Goal: Transaction & Acquisition: Subscribe to service/newsletter

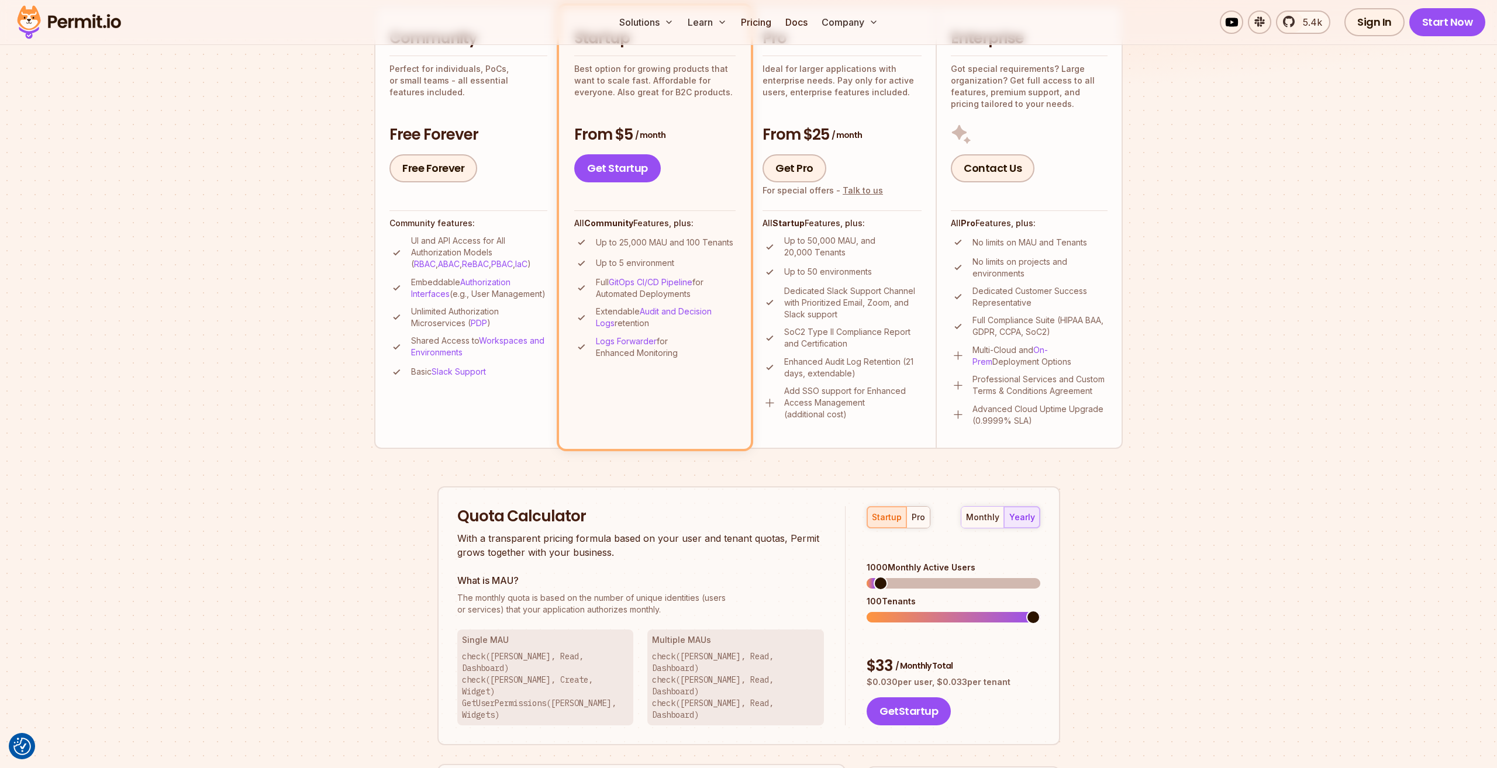
scroll to position [371, 0]
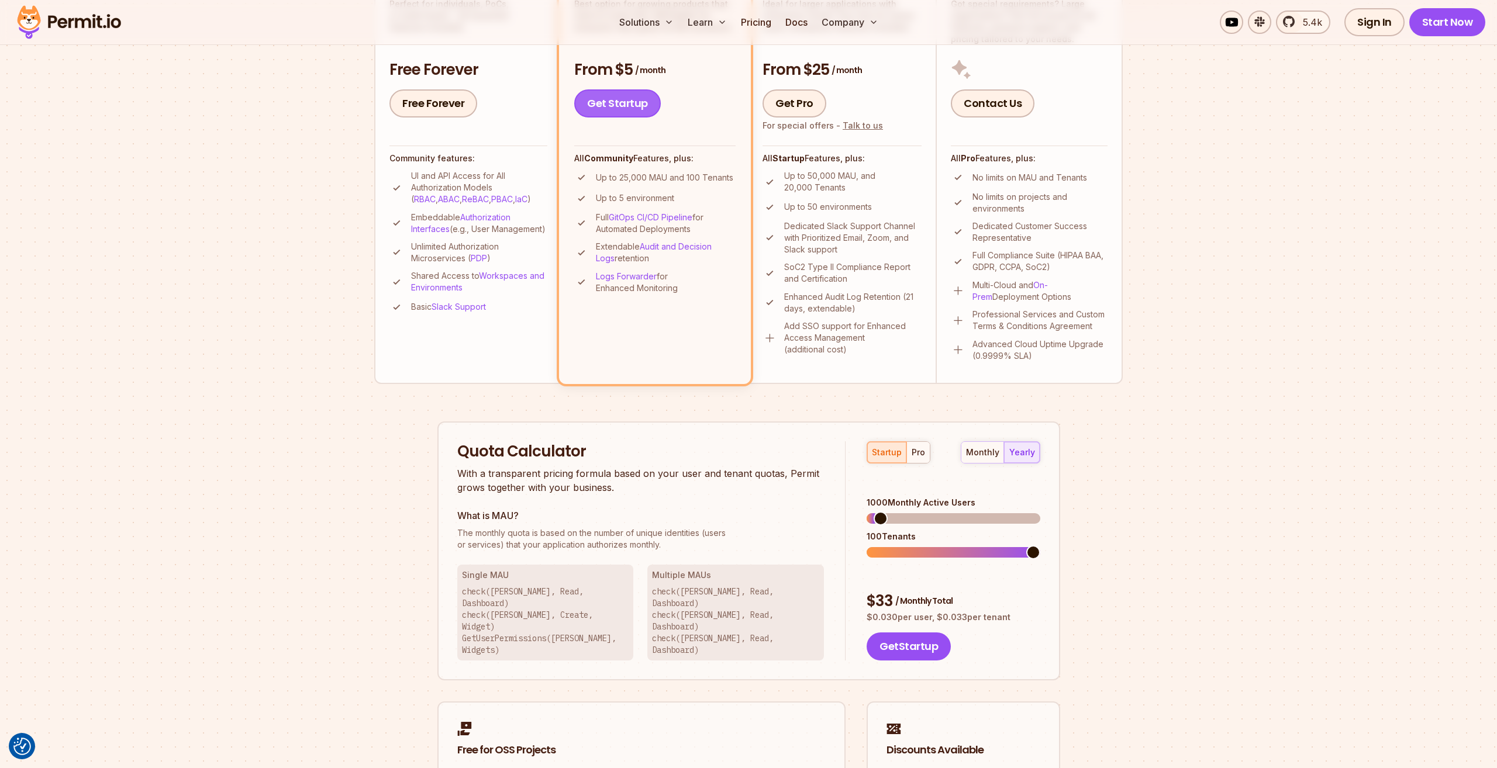
click at [622, 112] on link "Get Startup" at bounding box center [617, 103] width 87 height 28
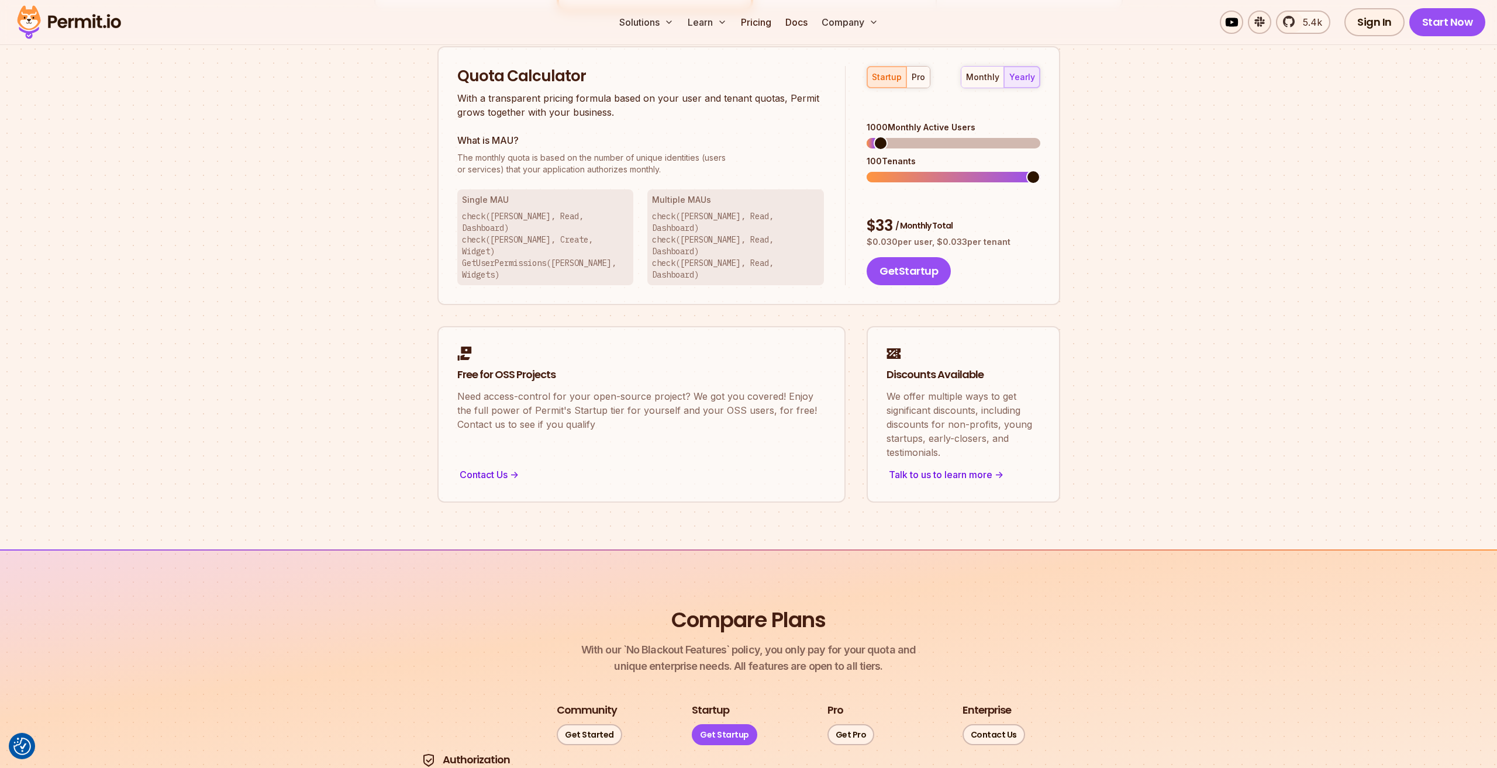
scroll to position [747, 0]
click at [867, 136] on span at bounding box center [874, 143] width 14 height 14
click at [892, 170] on span at bounding box center [891, 177] width 14 height 14
click at [867, 136] on span at bounding box center [874, 143] width 14 height 14
click at [888, 170] on span at bounding box center [891, 177] width 14 height 14
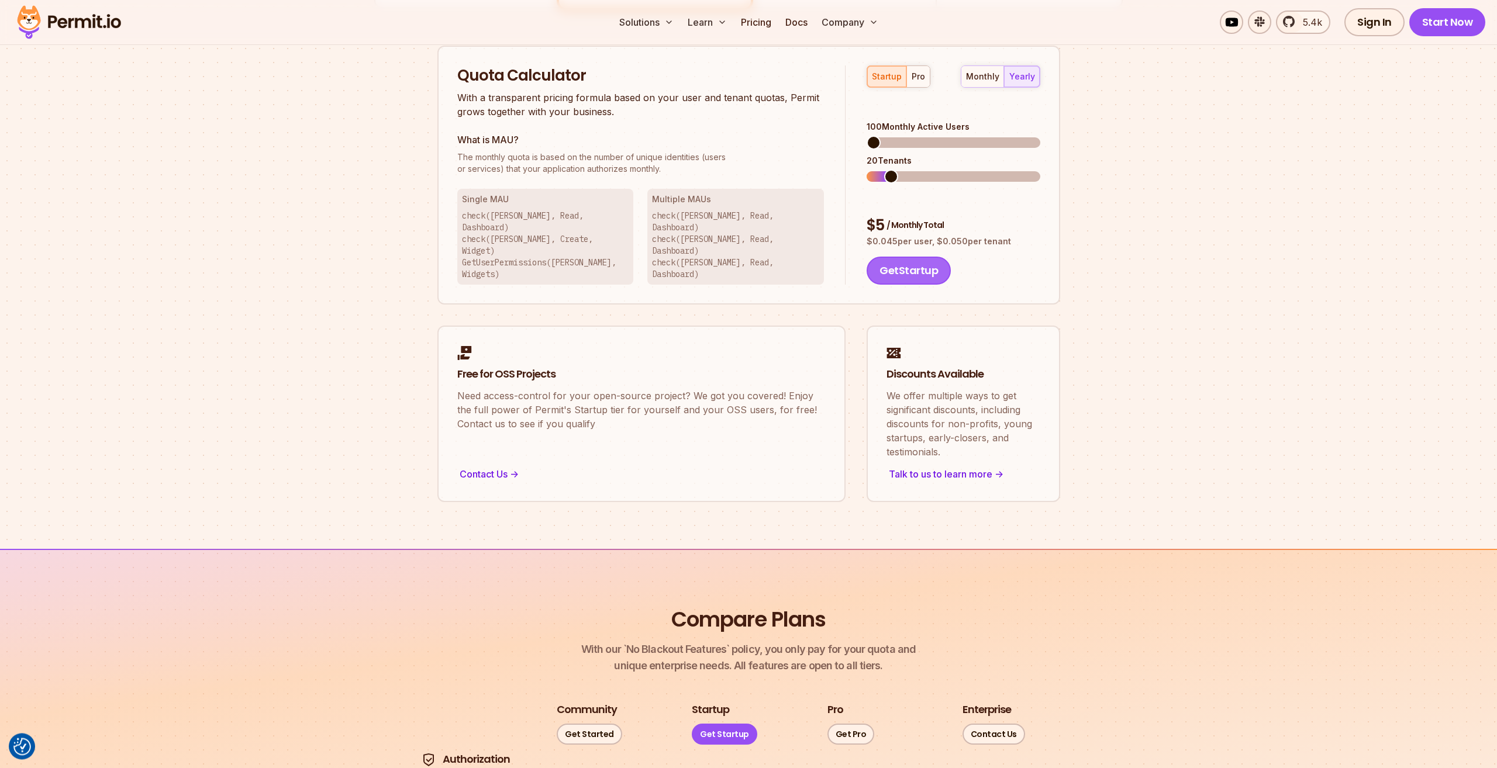
click at [911, 257] on button "Get Startup" at bounding box center [909, 271] width 84 height 28
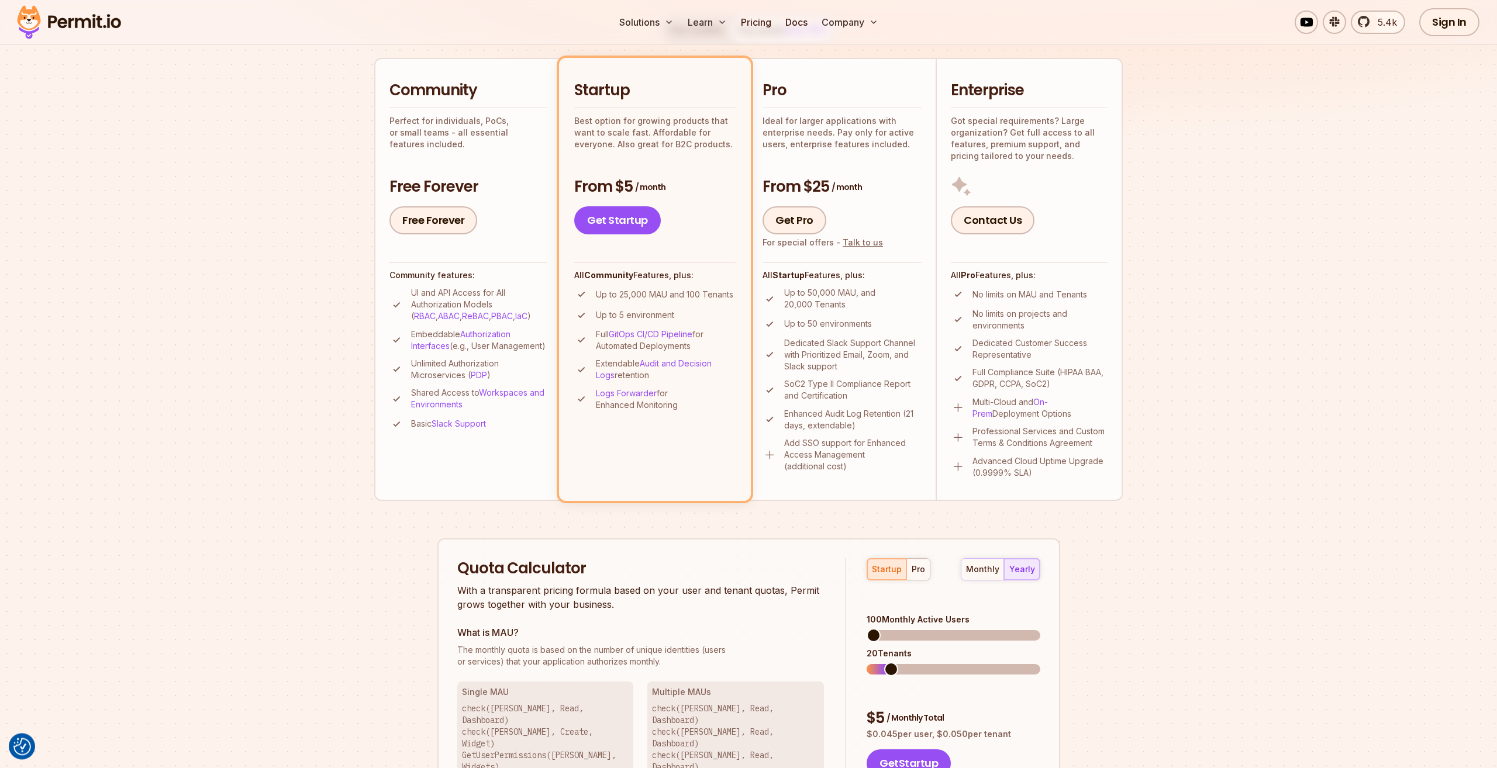
scroll to position [59, 0]
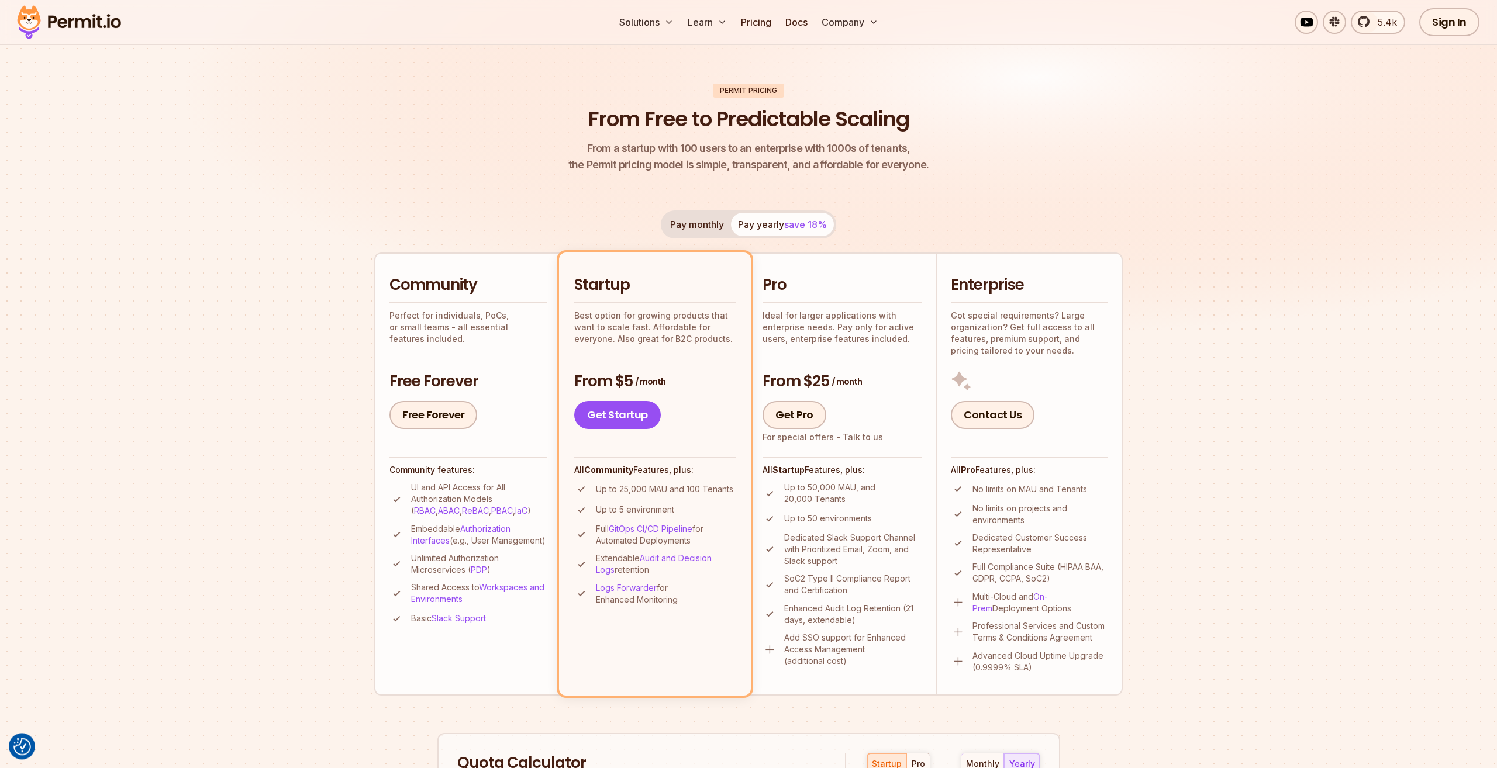
click at [311, 259] on img at bounding box center [748, 170] width 1497 height 399
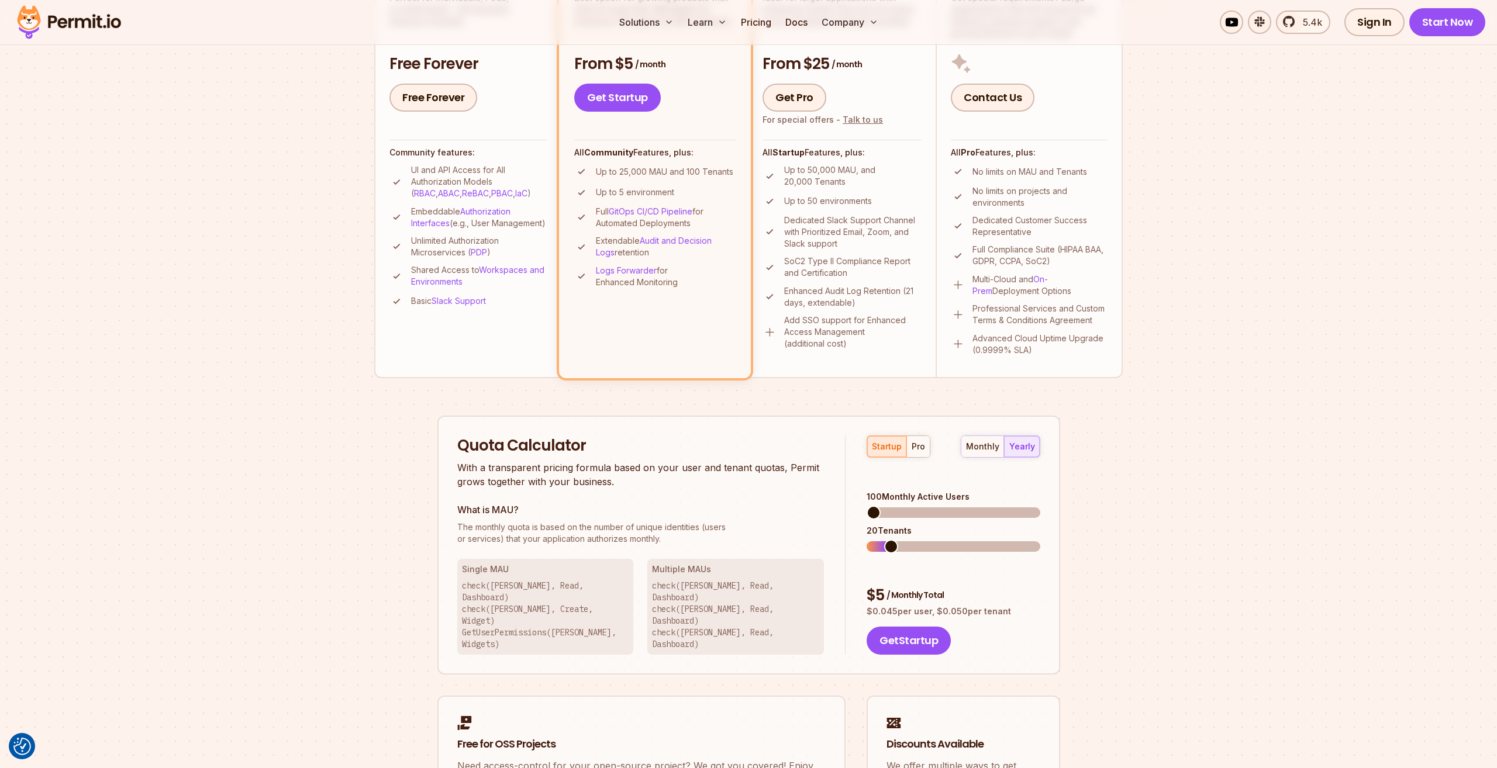
scroll to position [0, 0]
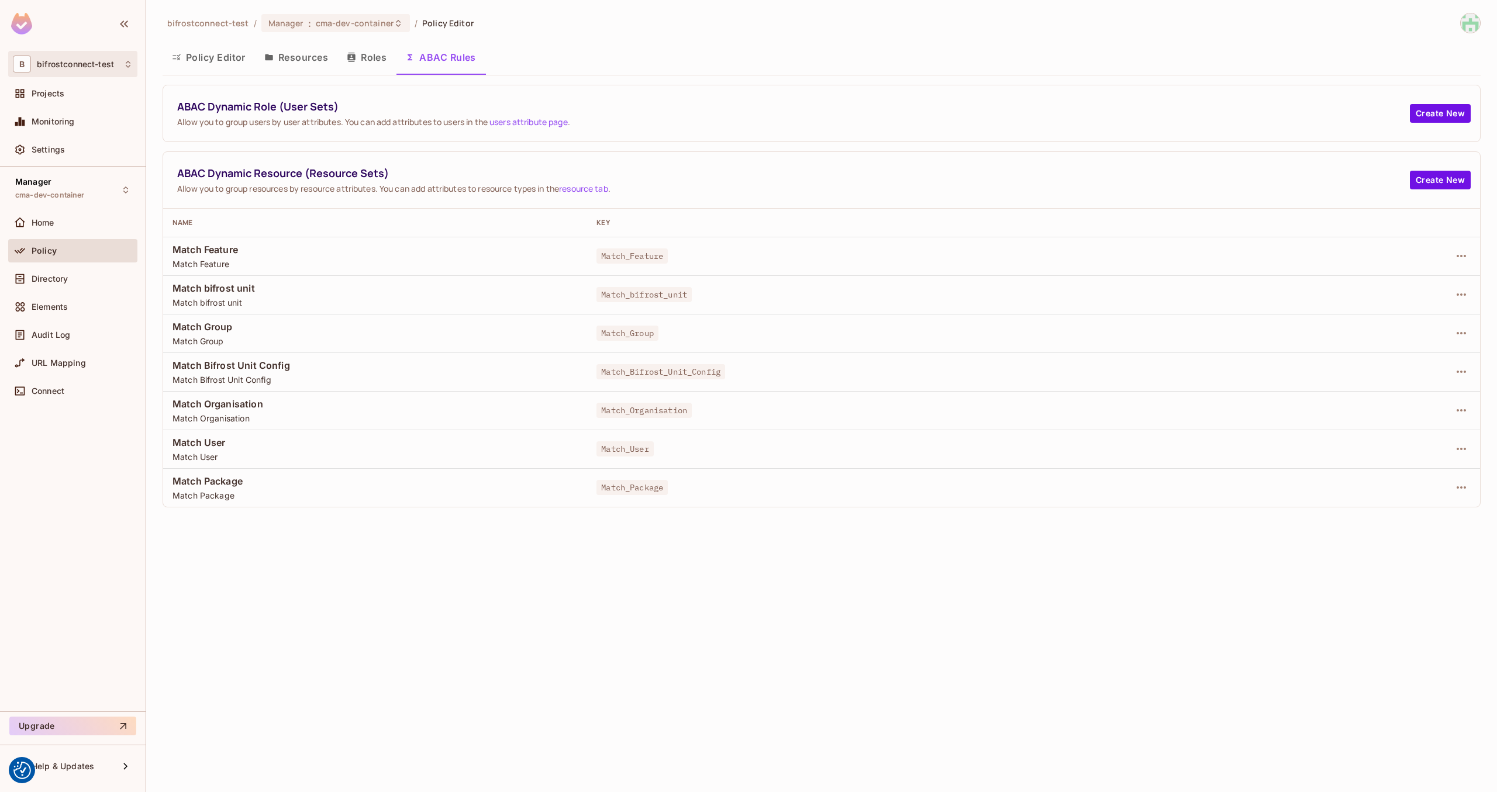
click at [108, 69] on div "B bifrostconnect-test" at bounding box center [73, 64] width 120 height 17
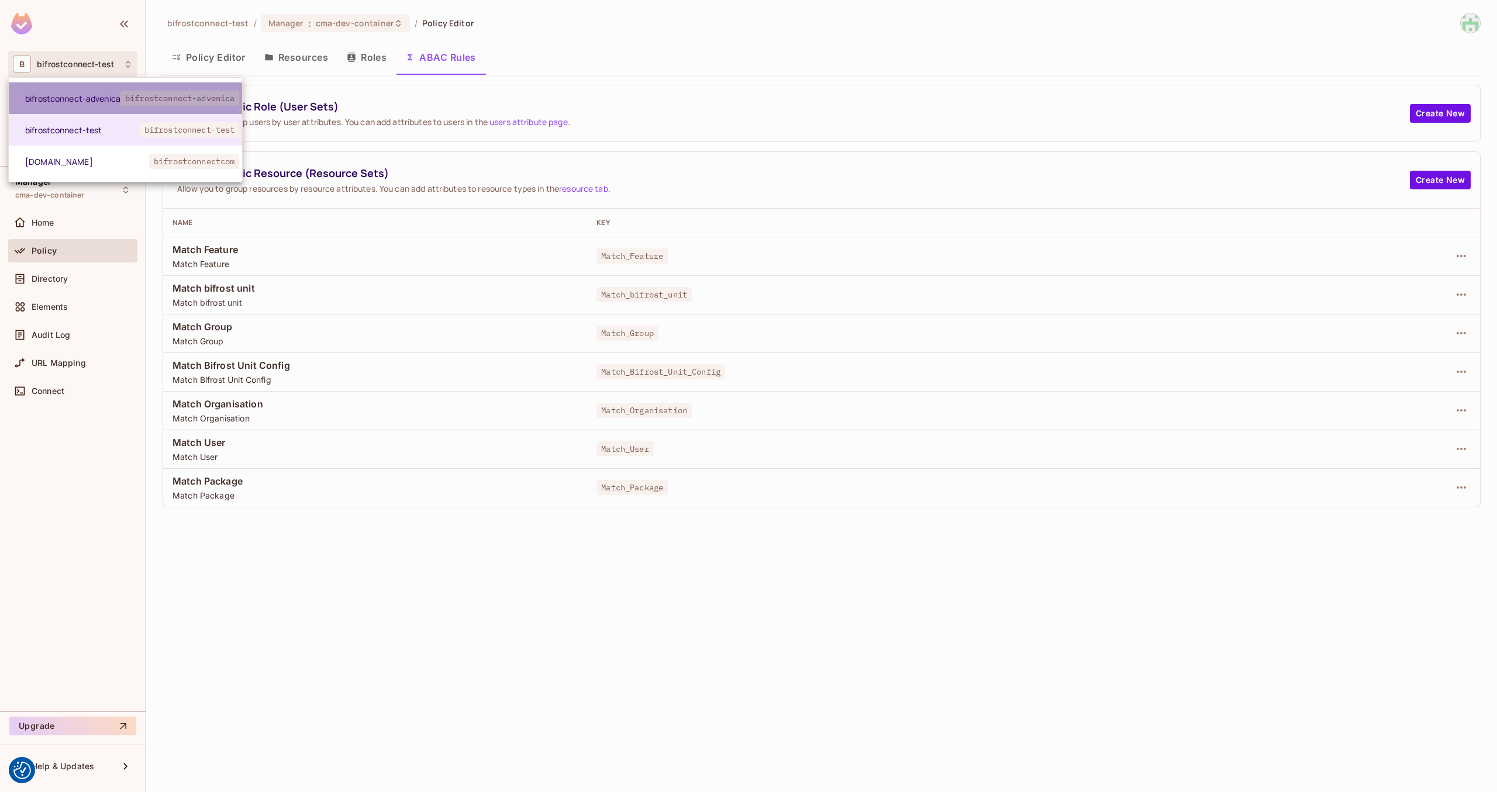
click at [124, 96] on span "bifrostconnect-advenica" at bounding box center [179, 98] width 119 height 15
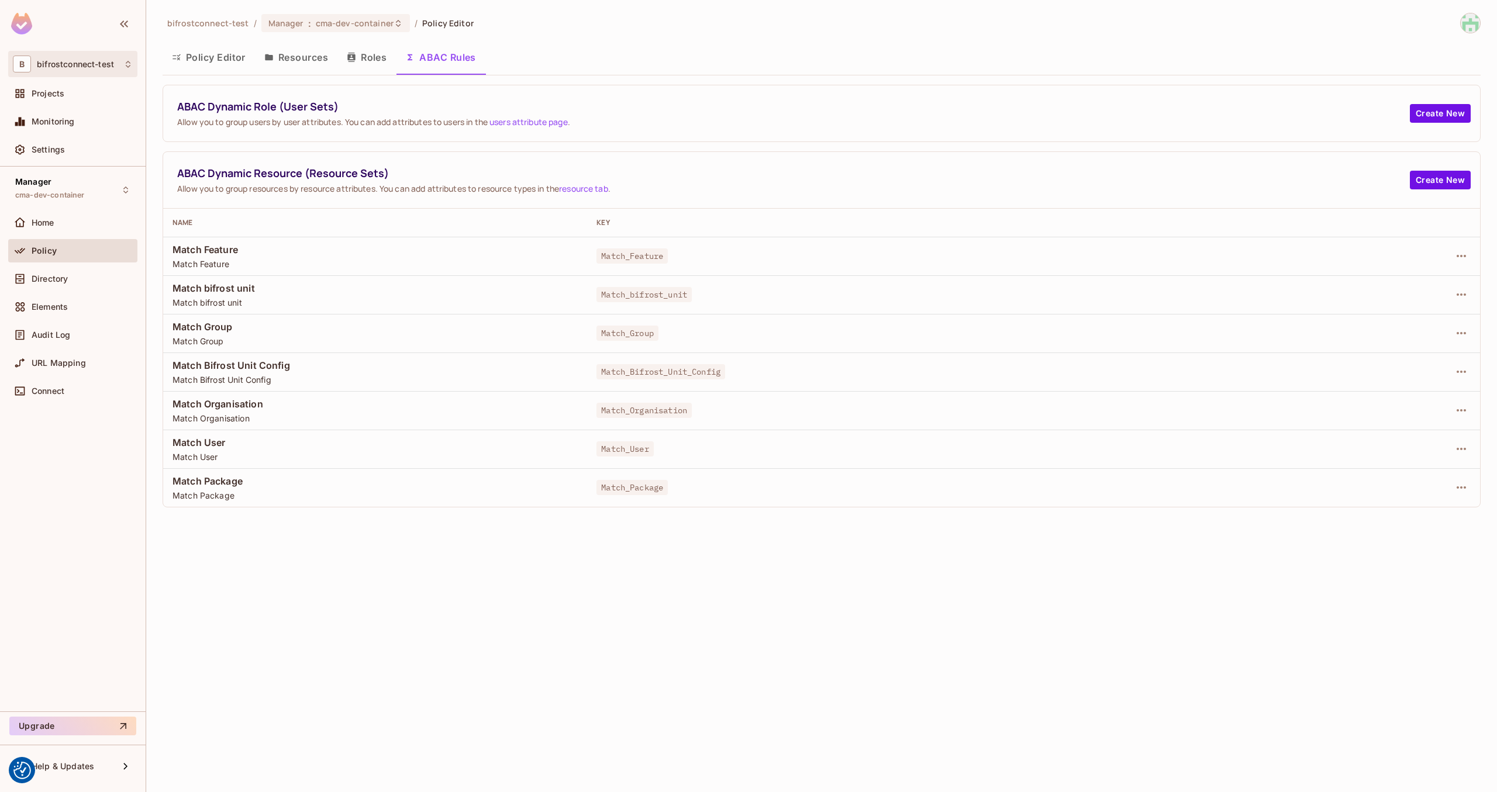
click at [103, 71] on div "B bifrostconnect-test" at bounding box center [73, 64] width 120 height 17
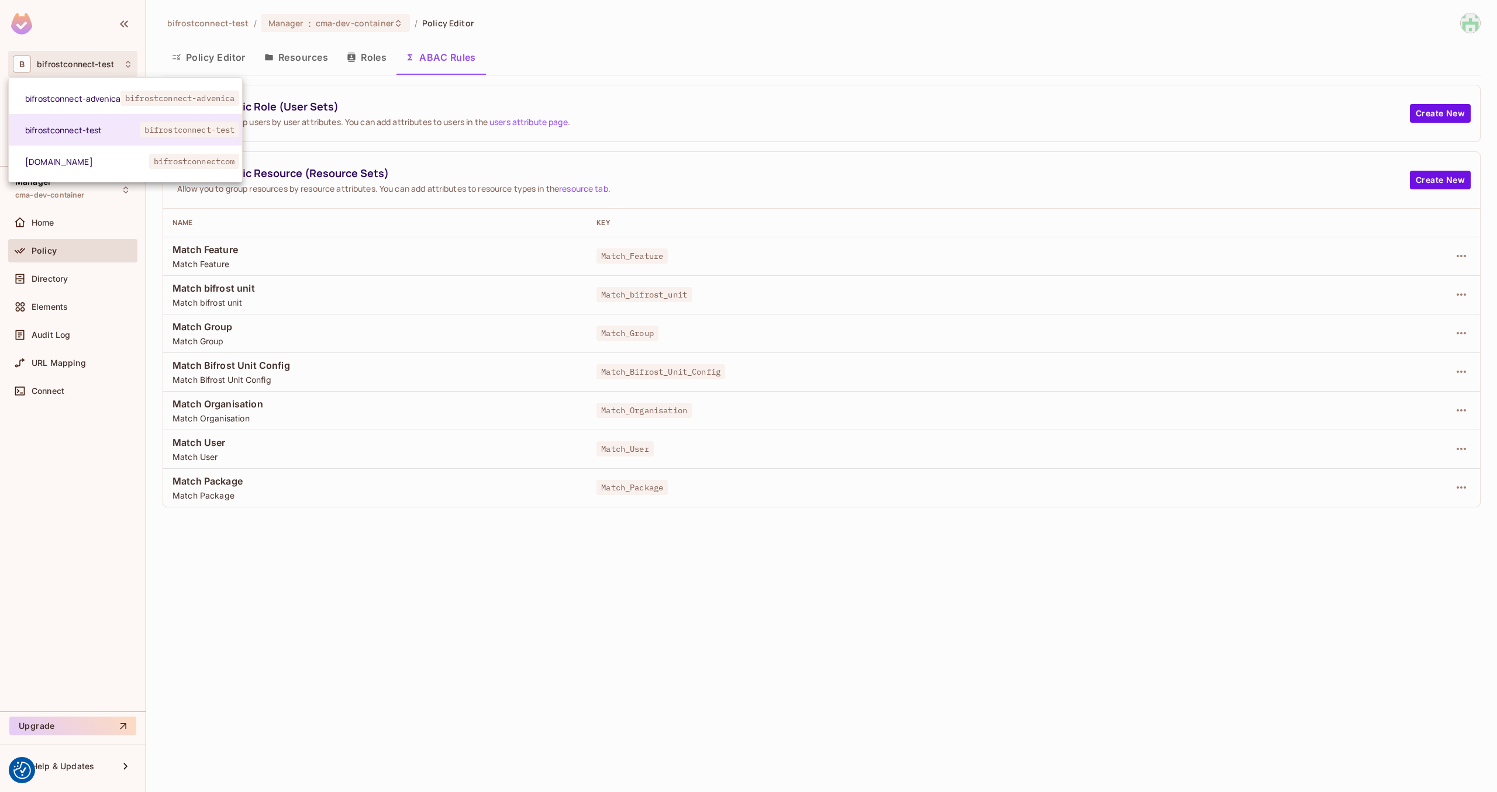
click at [95, 23] on div at bounding box center [748, 396] width 1497 height 792
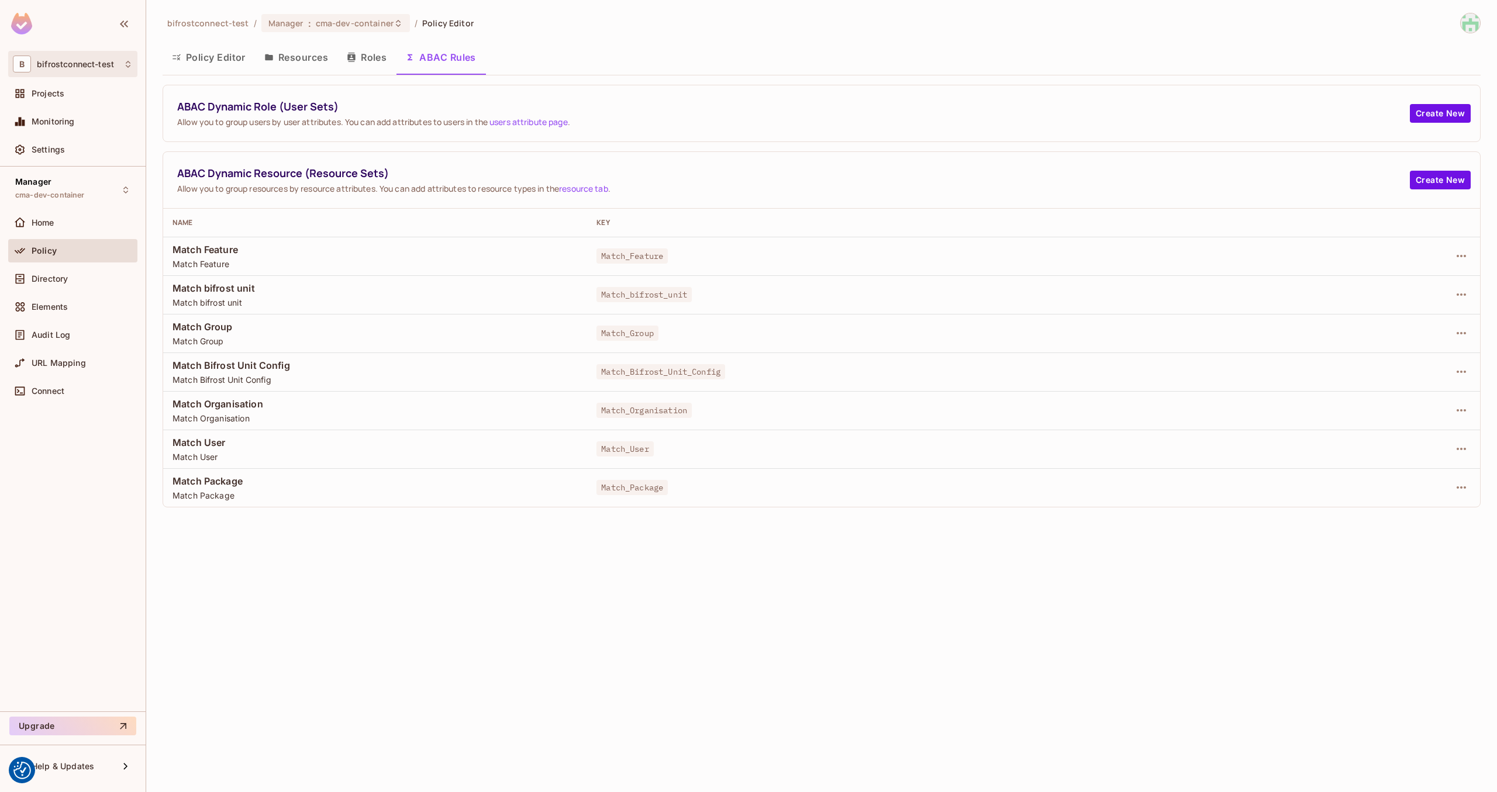
click at [105, 67] on span "bifrostconnect-test" at bounding box center [75, 64] width 77 height 9
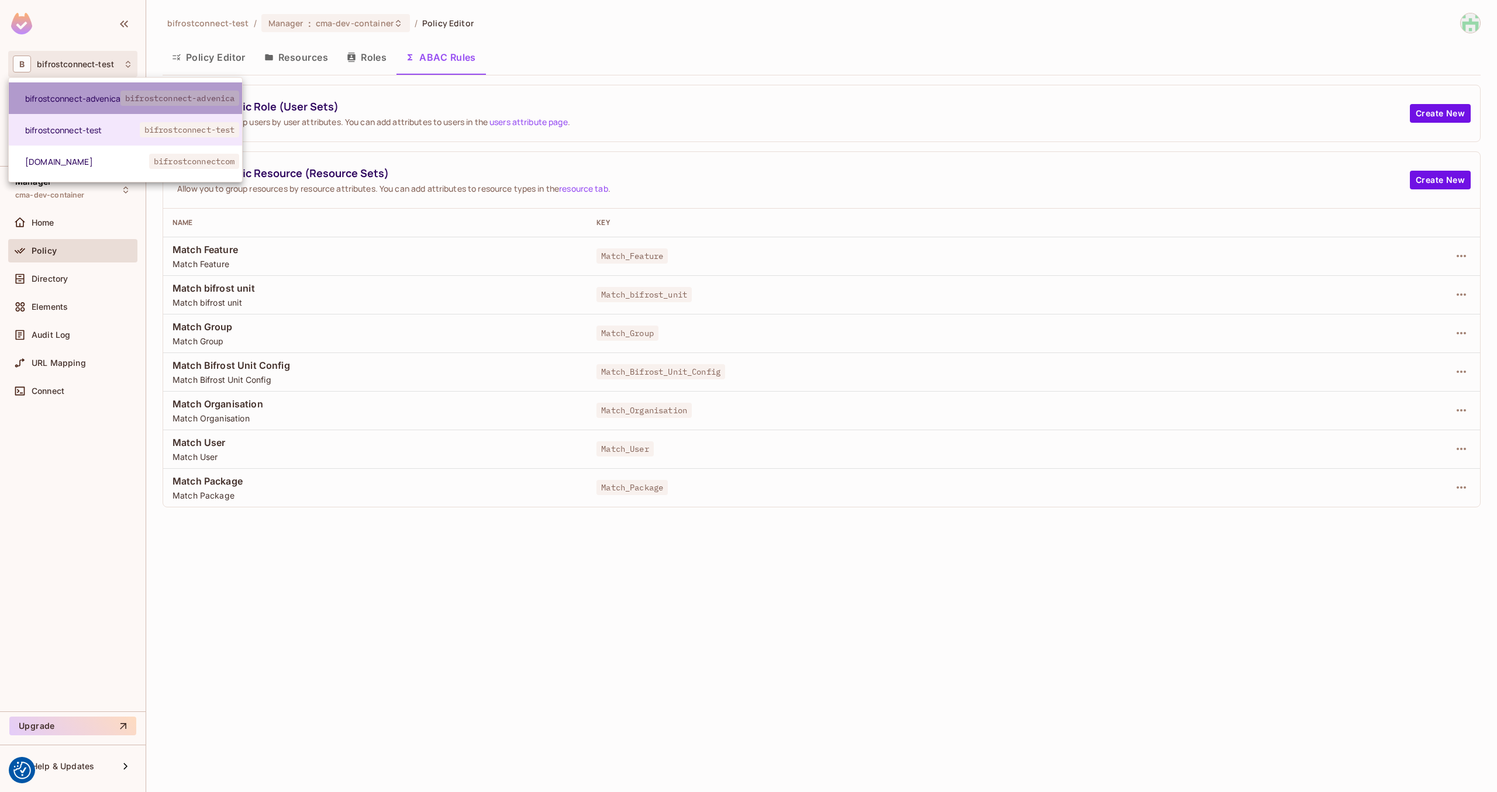
click at [92, 91] on li "bifrostconnect-advenica bifrostconnect-advenica" at bounding box center [125, 98] width 233 height 32
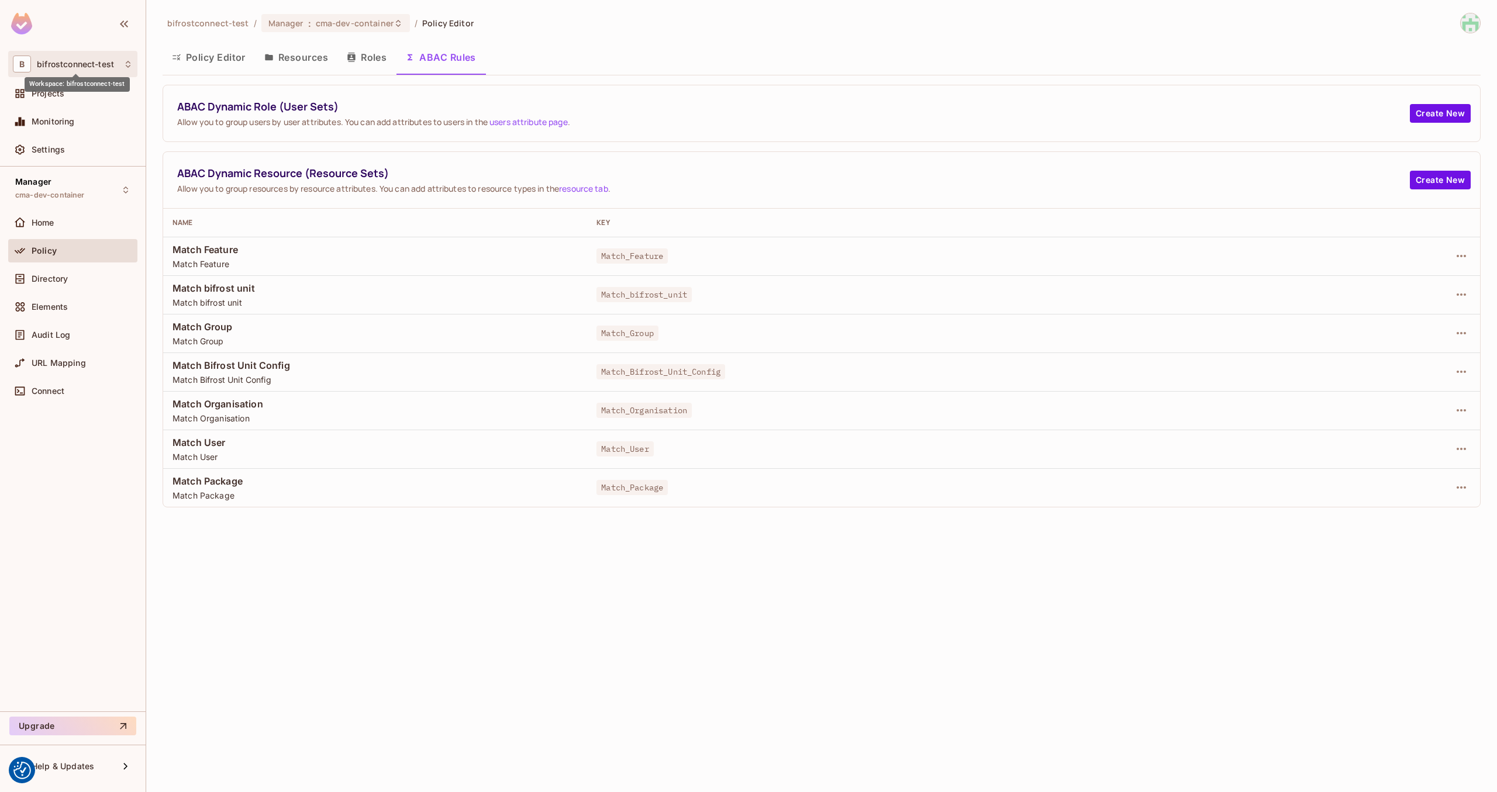
click at [105, 65] on span "bifrostconnect-test" at bounding box center [75, 64] width 77 height 9
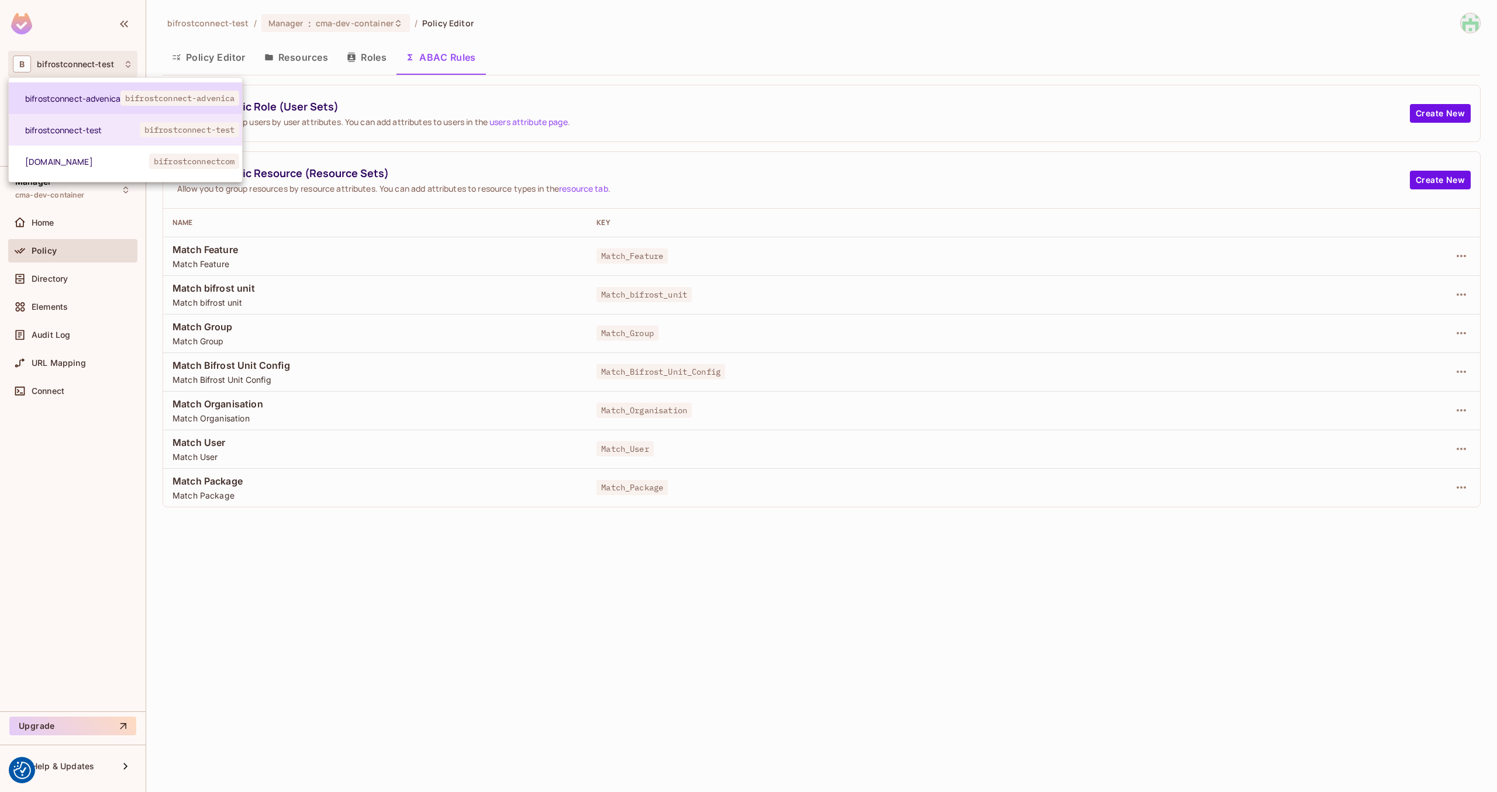
click at [103, 90] on li "bifrostconnect-advenica bifrostconnect-advenica" at bounding box center [125, 98] width 233 height 32
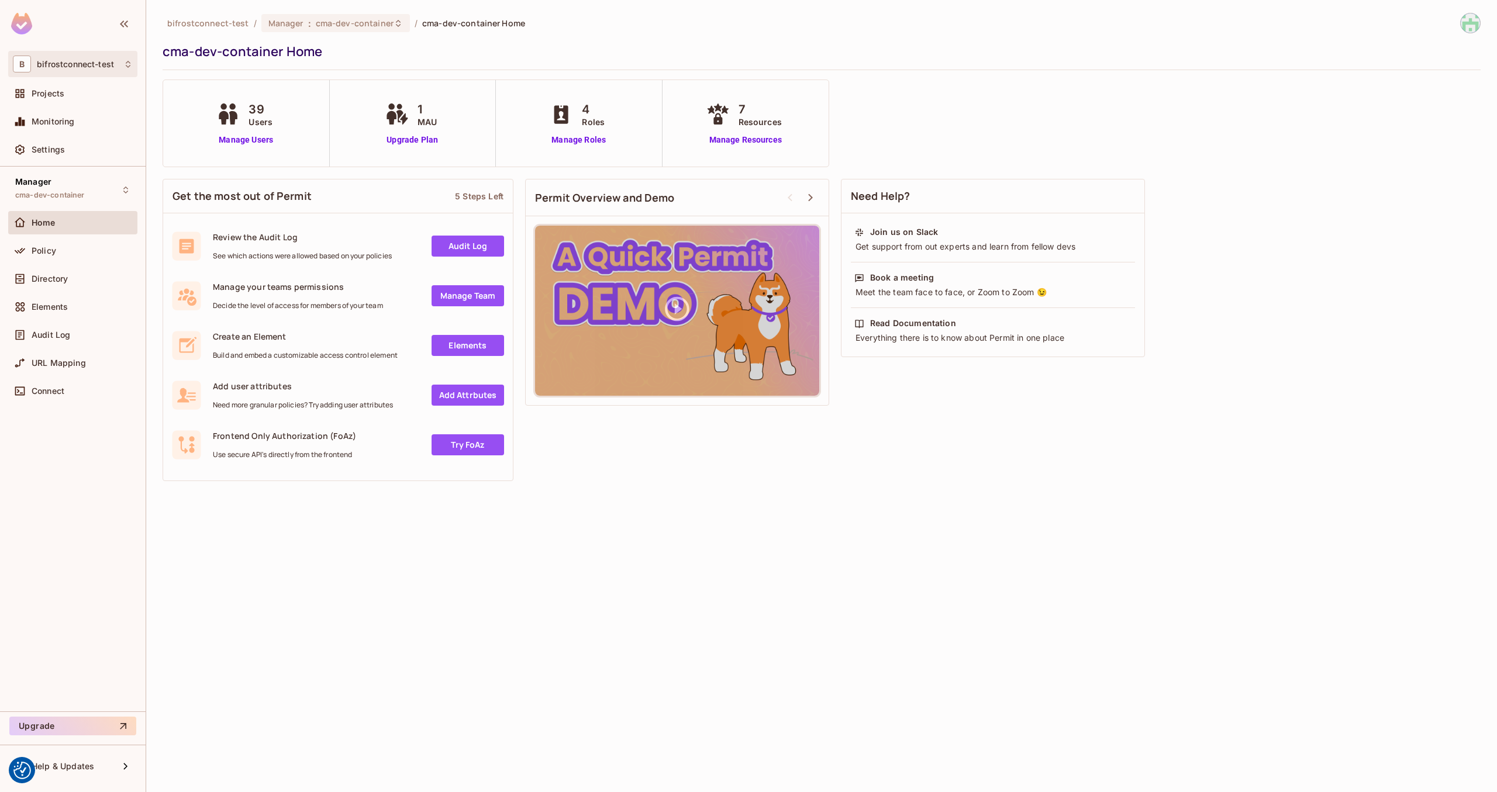
click at [114, 68] on span "bifrostconnect-test" at bounding box center [75, 64] width 77 height 9
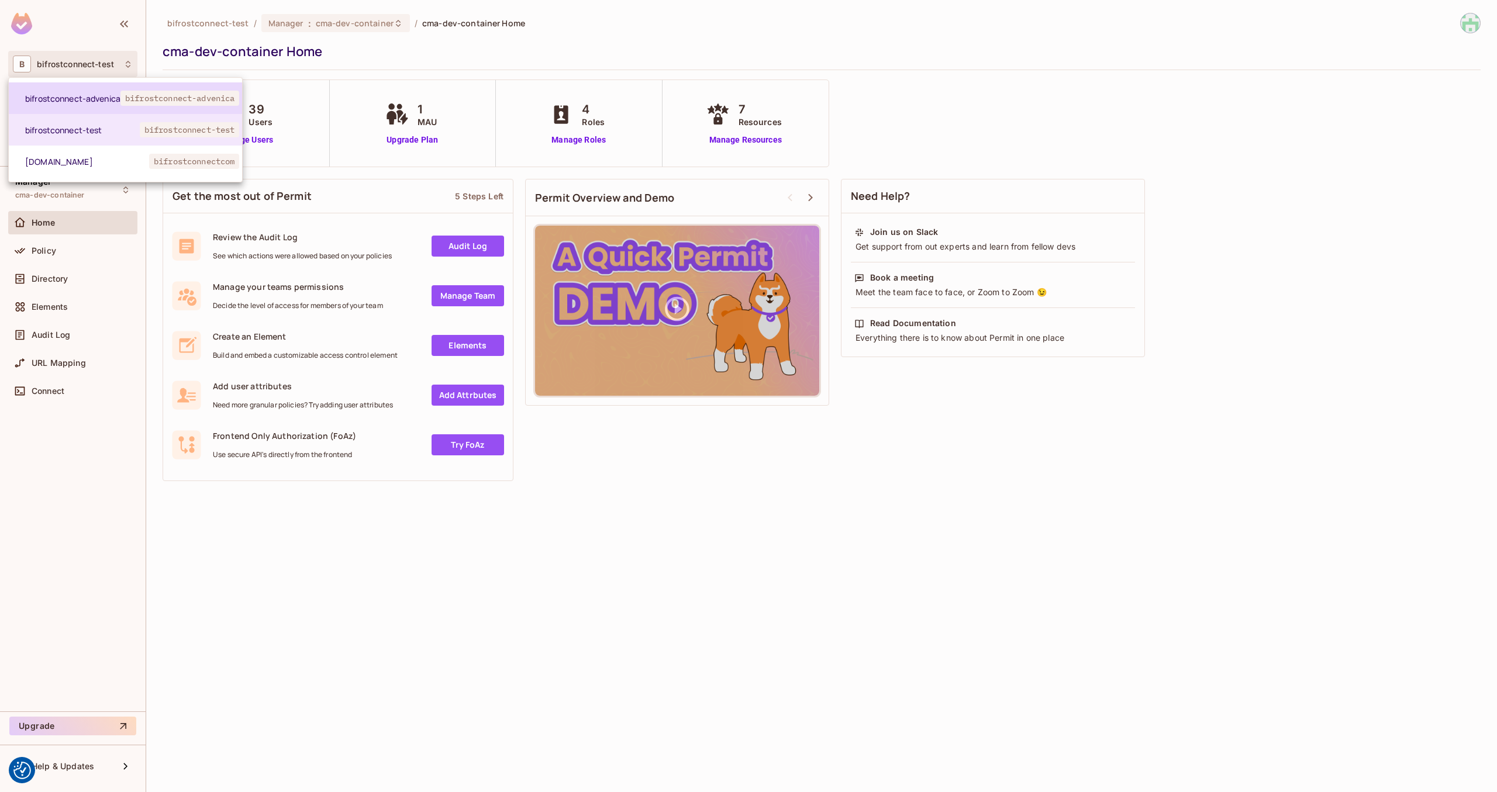
click at [109, 90] on li "bifrostconnect-advenica bifrostconnect-advenica" at bounding box center [125, 98] width 233 height 32
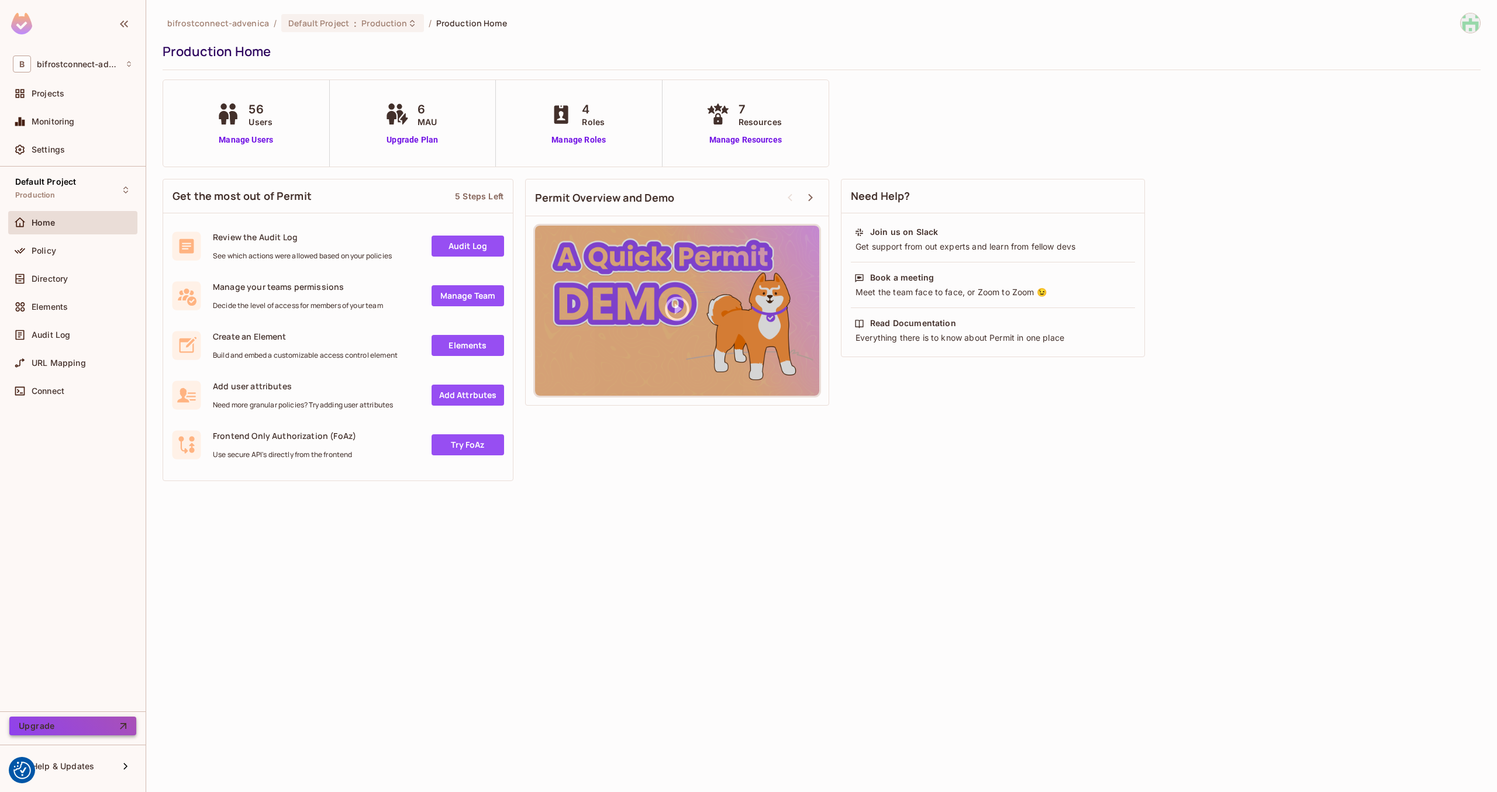
click at [64, 723] on button "Upgrade" at bounding box center [72, 726] width 127 height 19
click at [96, 77] on div "B bifrostconnect-advenica" at bounding box center [72, 64] width 129 height 26
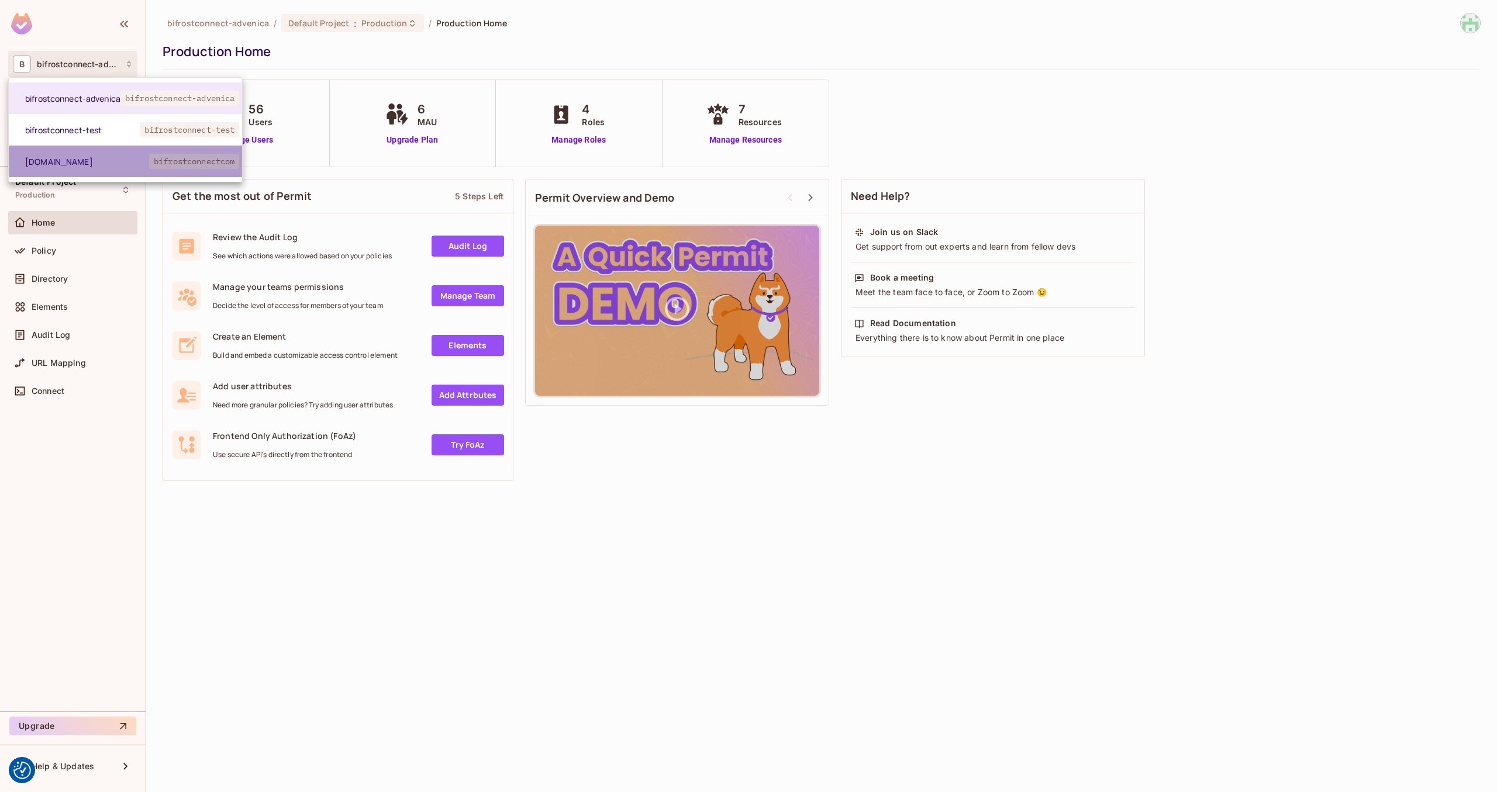
click at [85, 156] on span "[DOMAIN_NAME]" at bounding box center [87, 161] width 124 height 11
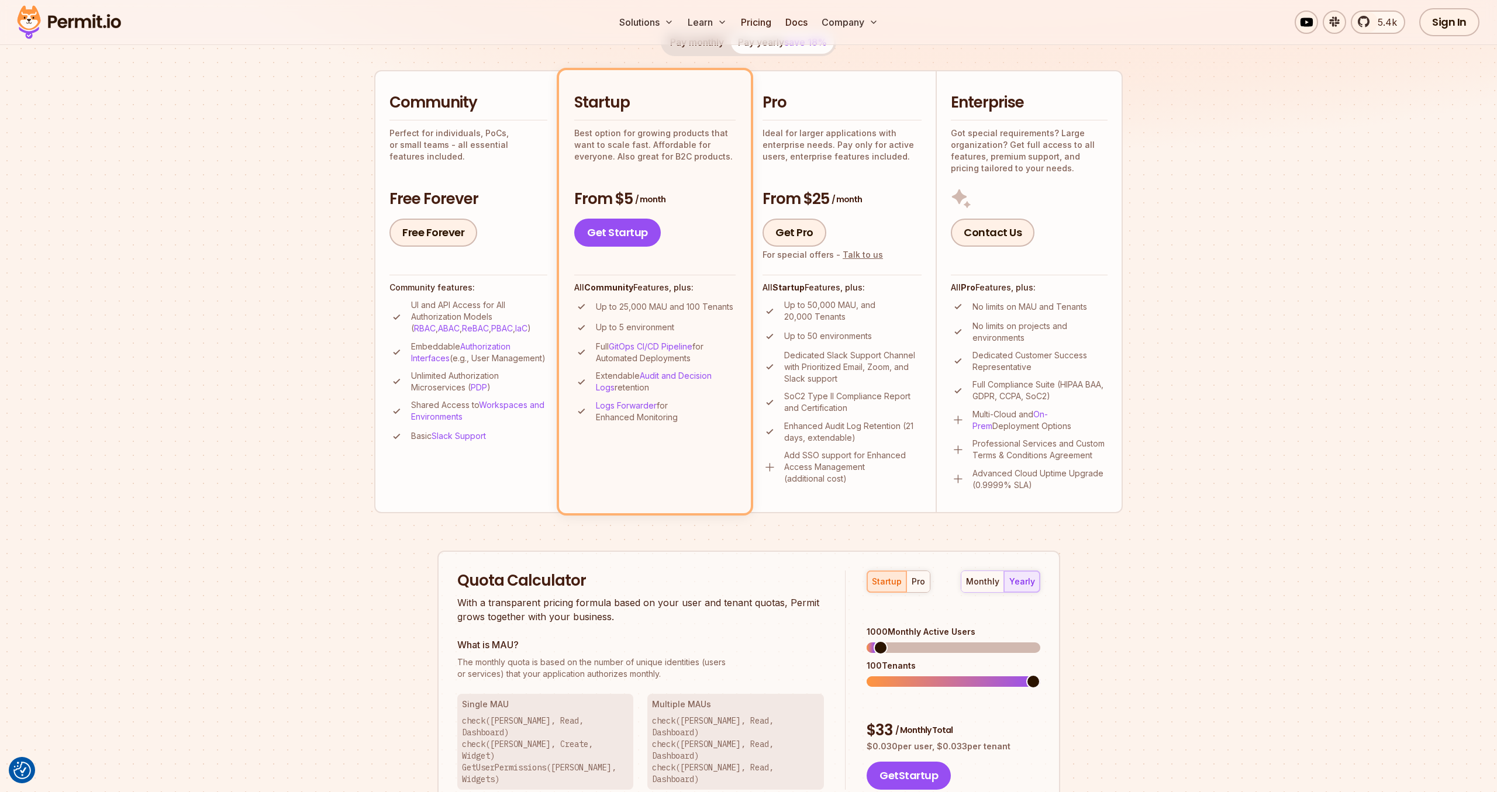
scroll to position [436, 0]
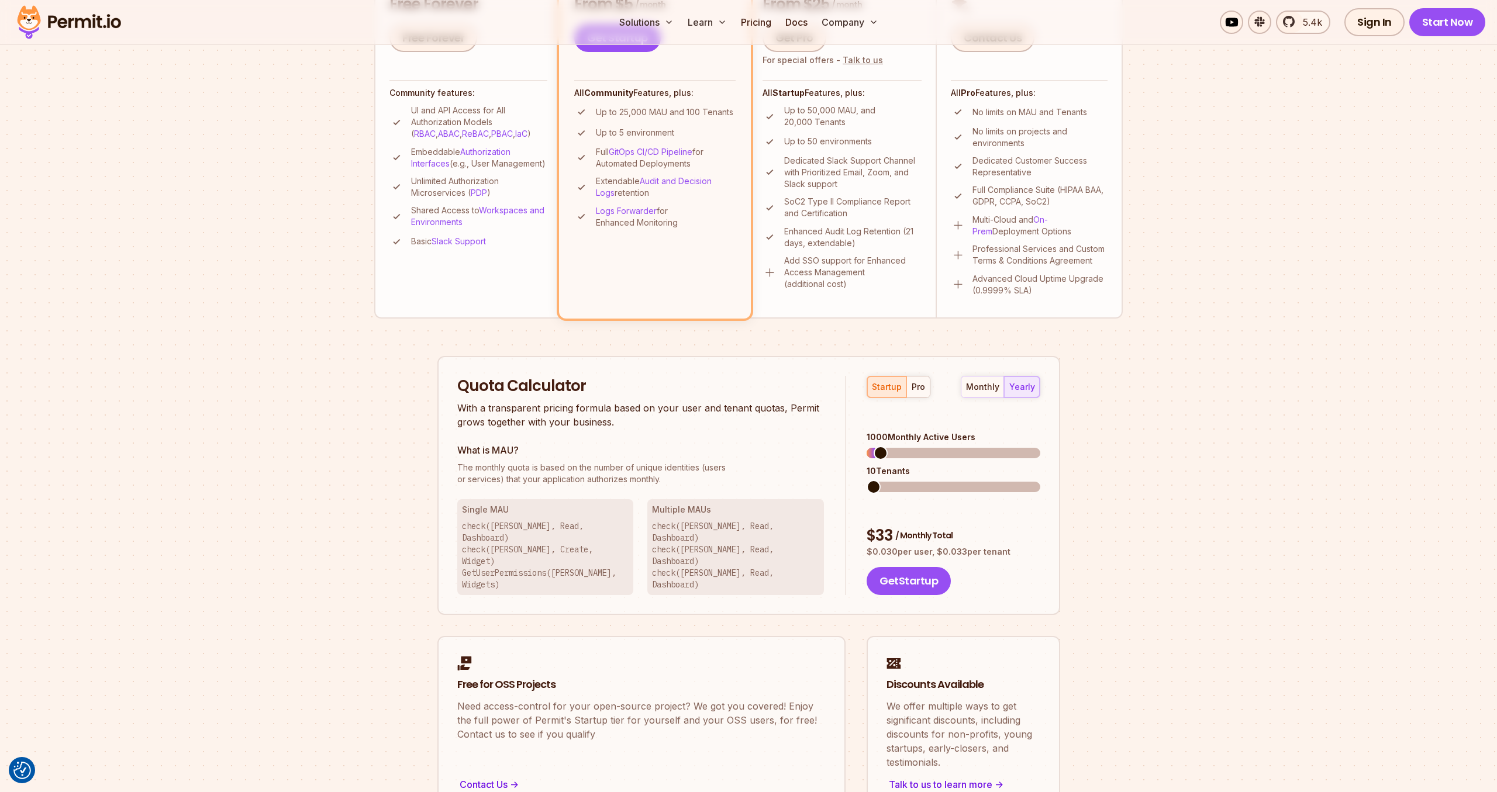
click at [867, 480] on span at bounding box center [874, 487] width 14 height 14
click at [867, 446] on span at bounding box center [874, 453] width 14 height 14
click at [884, 480] on span at bounding box center [891, 487] width 14 height 14
click at [941, 567] on button "Get Startup" at bounding box center [909, 581] width 84 height 28
